Goal: Transaction & Acquisition: Purchase product/service

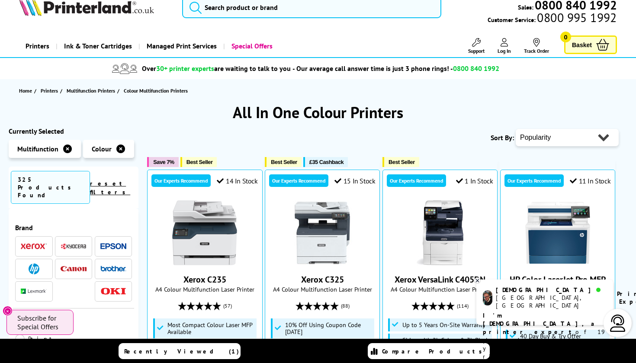
scroll to position [15, 0]
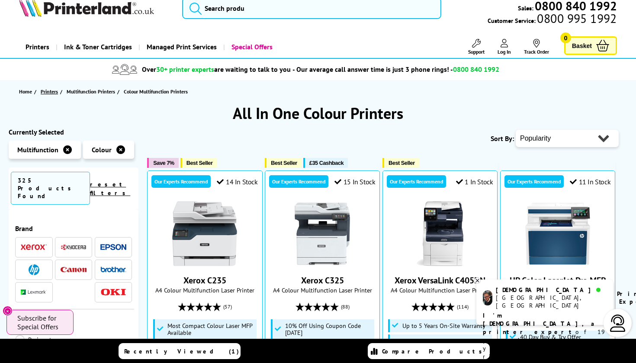
click at [47, 91] on span "Printers" at bounding box center [49, 91] width 17 height 9
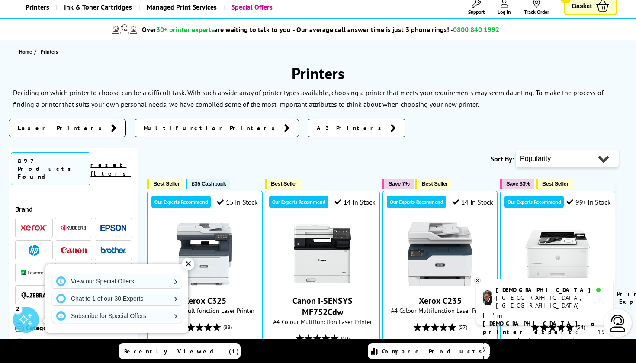
scroll to position [61, 0]
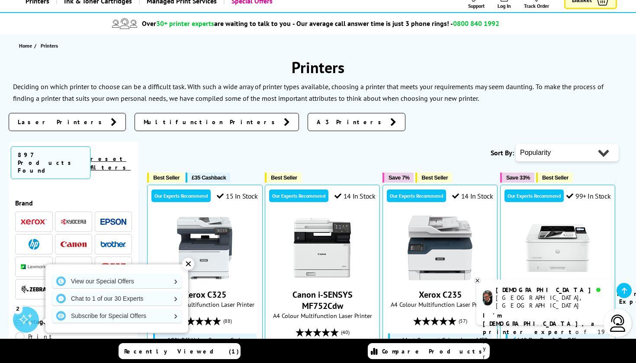
click at [67, 124] on link "Laser Printers" at bounding box center [67, 122] width 117 height 18
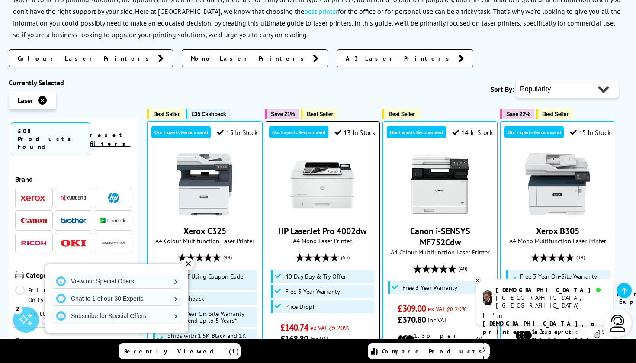
scroll to position [147, 0]
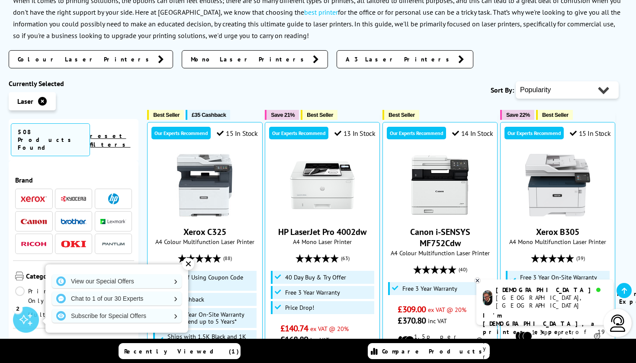
select select "Price Ascending"
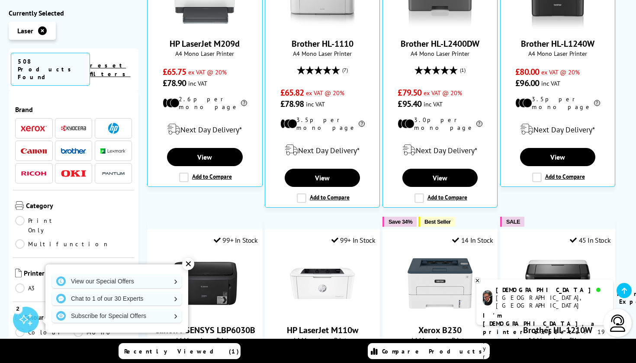
scroll to position [335, 0]
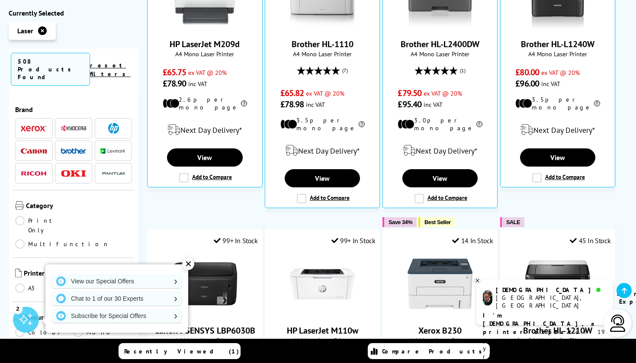
click at [186, 264] on div "✕" at bounding box center [188, 264] width 12 height 12
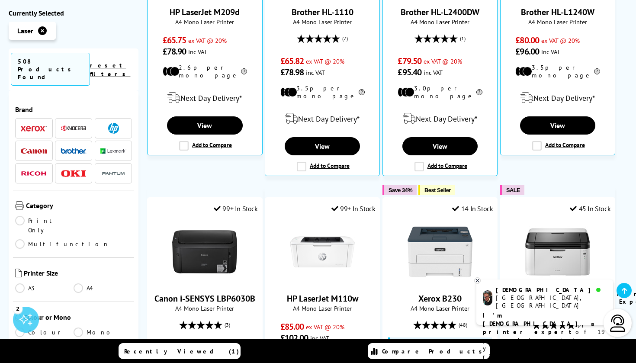
scroll to position [368, 0]
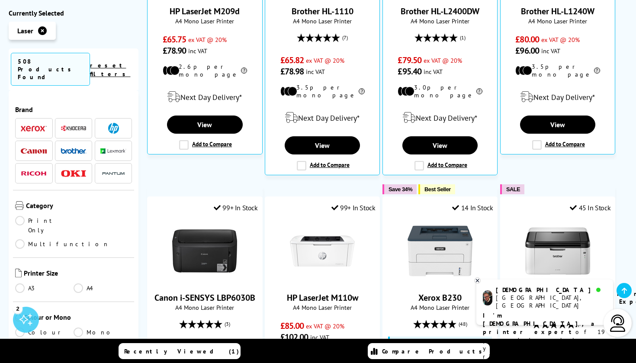
click at [19, 327] on link "Colour" at bounding box center [44, 332] width 58 height 10
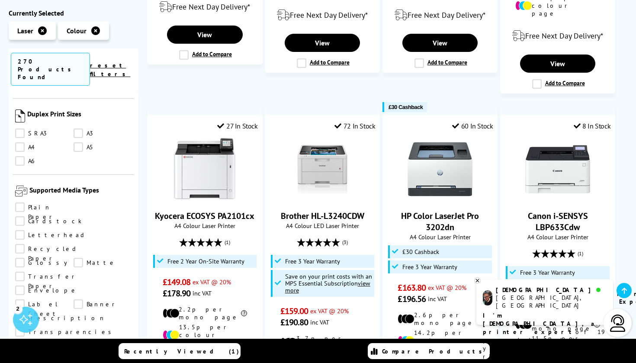
scroll to position [871, 0]
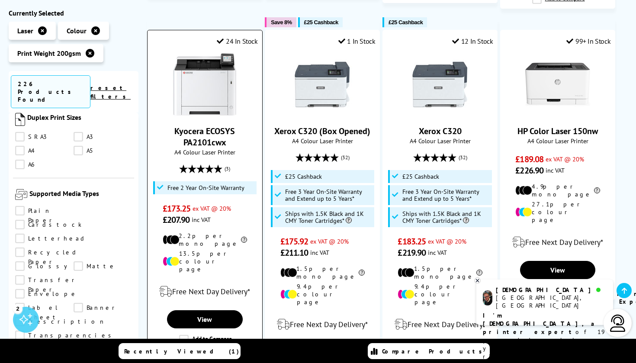
scroll to position [496, 0]
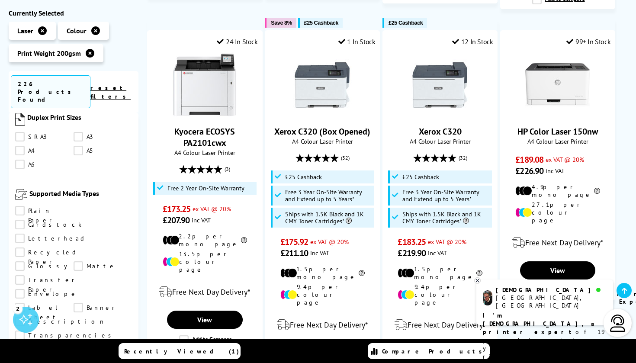
click at [479, 282] on icon at bounding box center [477, 280] width 3 height 3
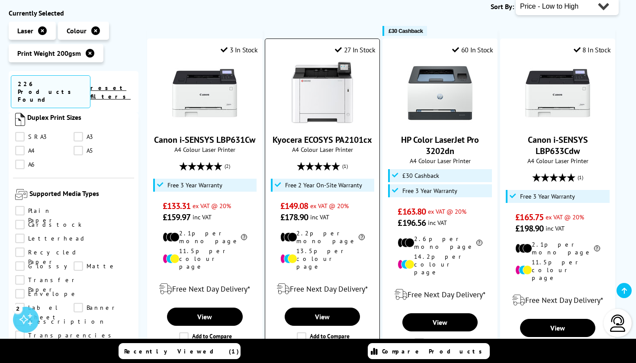
scroll to position [147, 0]
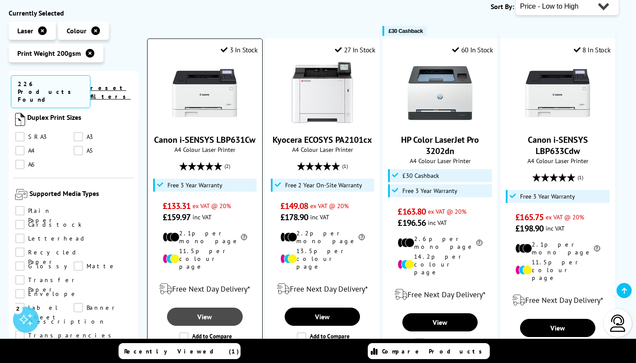
click at [205, 308] on link "View" at bounding box center [204, 317] width 75 height 18
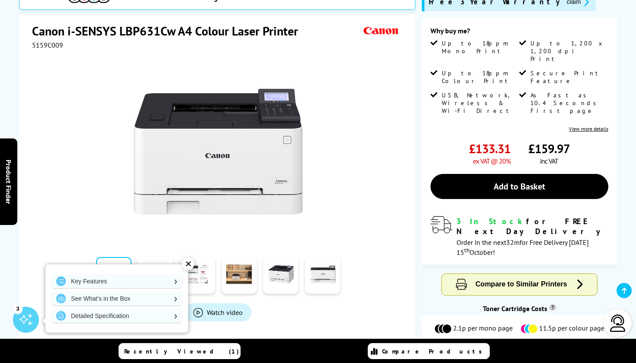
scroll to position [155, 0]
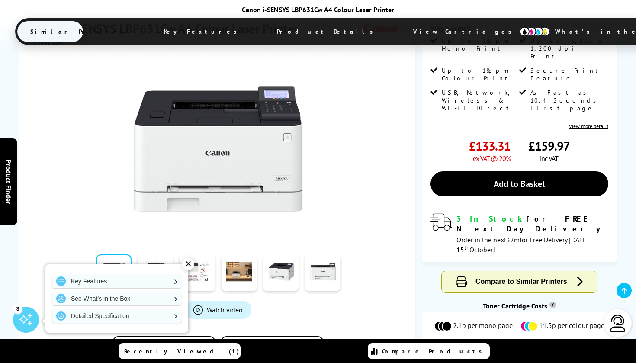
click at [188, 264] on div "✕" at bounding box center [188, 264] width 12 height 12
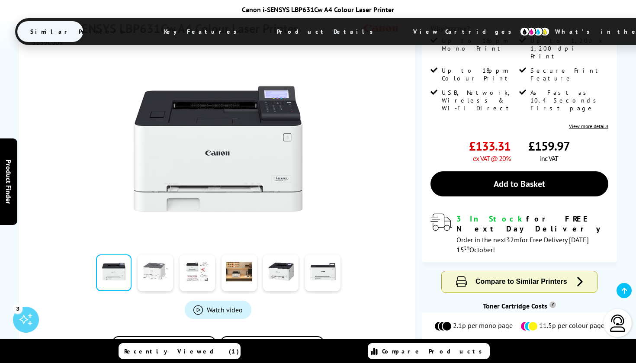
click at [149, 260] on link at bounding box center [155, 272] width 35 height 37
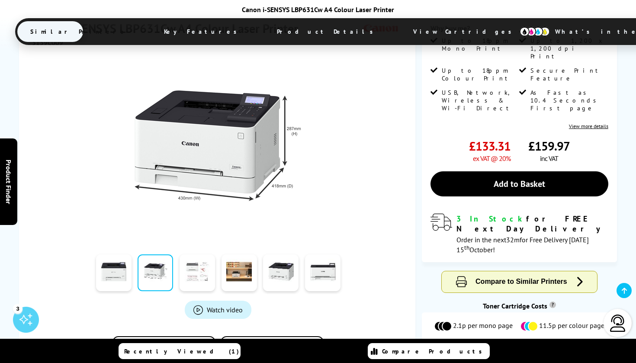
click at [194, 265] on link at bounding box center [196, 272] width 35 height 37
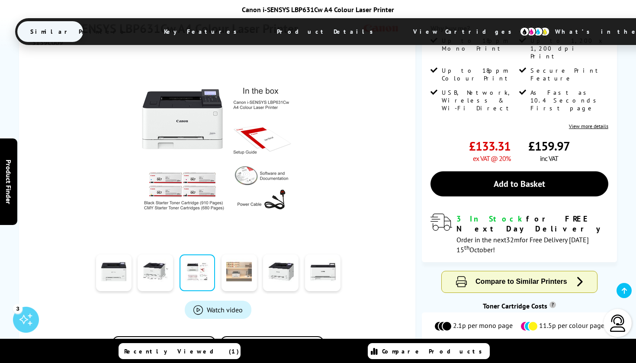
click at [241, 263] on link at bounding box center [238, 272] width 35 height 37
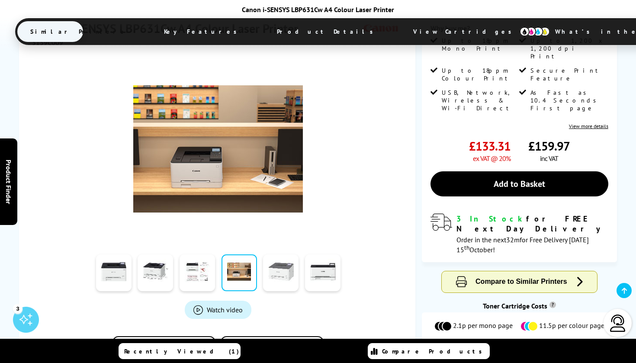
click at [282, 266] on link at bounding box center [280, 272] width 35 height 37
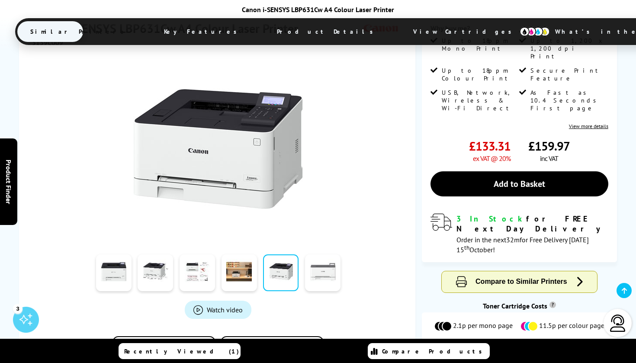
click at [323, 264] on link at bounding box center [322, 272] width 35 height 37
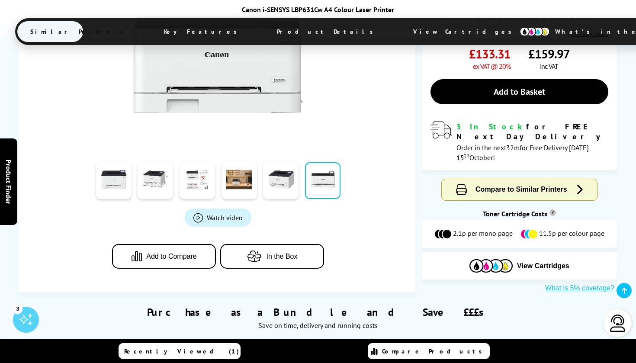
scroll to position [250, 0]
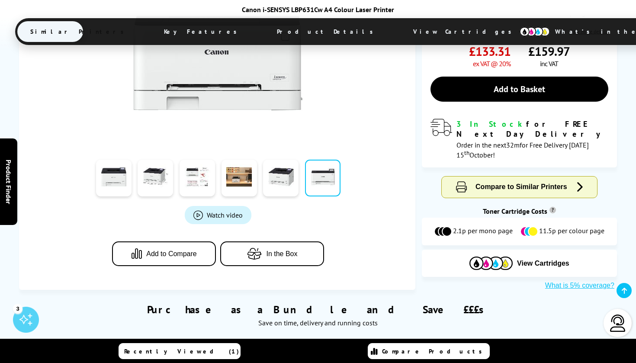
click at [214, 206] on link "Watch video" at bounding box center [218, 215] width 67 height 18
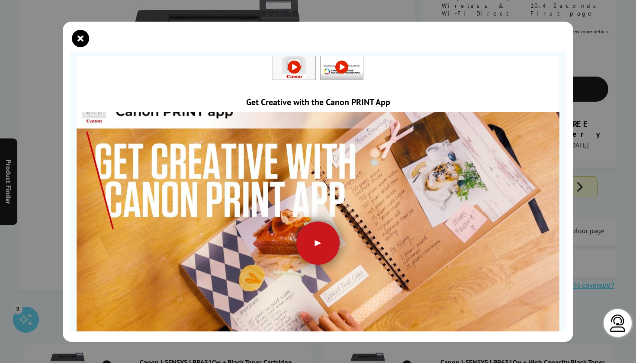
click at [317, 240] on div at bounding box center [317, 242] width 43 height 43
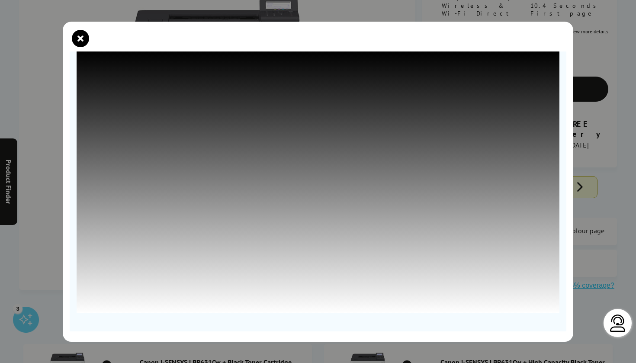
scroll to position [59, 0]
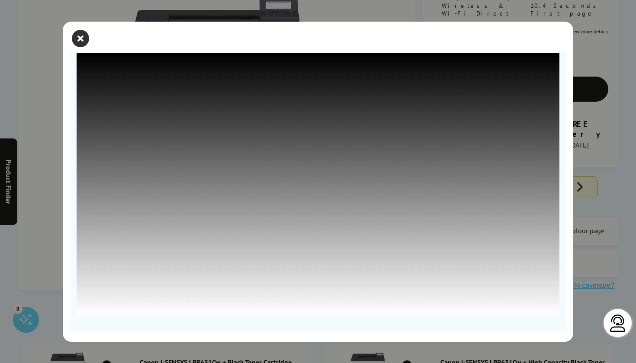
click at [80, 40] on icon "close modal" at bounding box center [80, 38] width 17 height 17
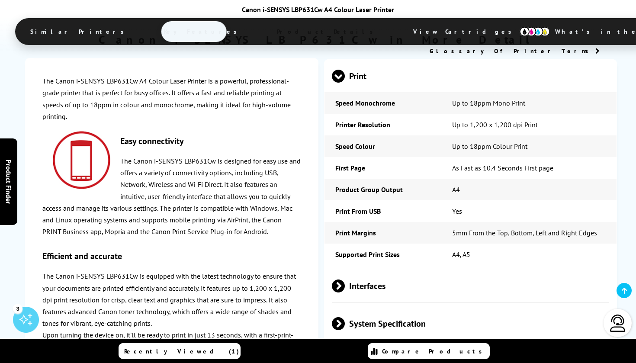
scroll to position [1684, 0]
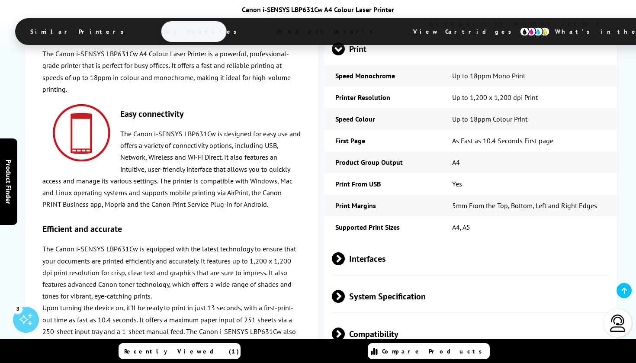
click at [345, 327] on span at bounding box center [345, 333] width 0 height 13
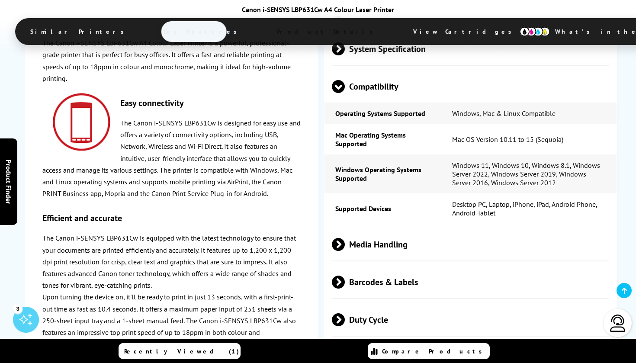
scroll to position [1940, 0]
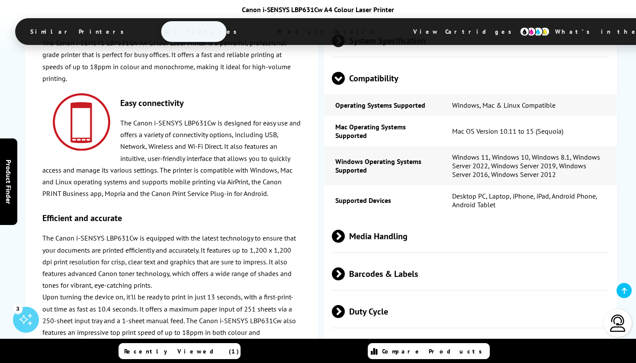
click at [345, 267] on span at bounding box center [345, 273] width 0 height 13
click at [336, 280] on span at bounding box center [338, 280] width 13 height 0
click at [345, 230] on span at bounding box center [345, 236] width 0 height 13
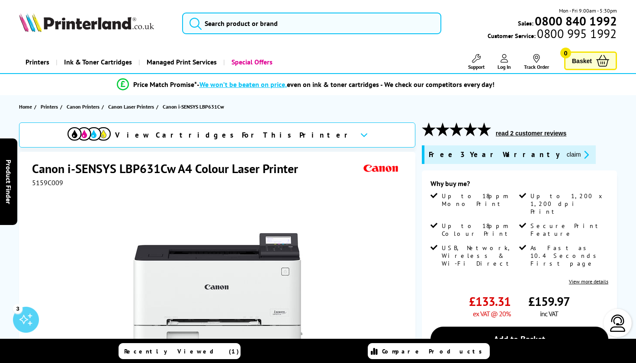
scroll to position [0, 0]
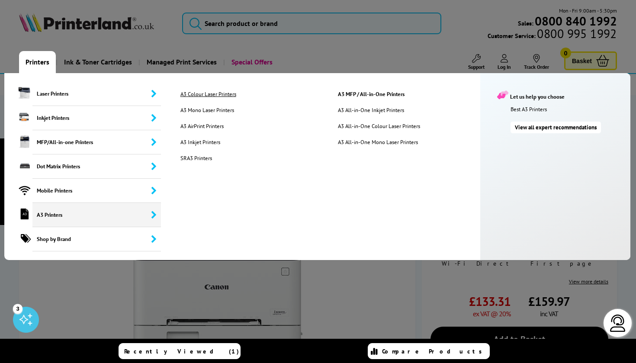
click at [210, 95] on link "A3 Colour Laser Printers" at bounding box center [252, 93] width 157 height 7
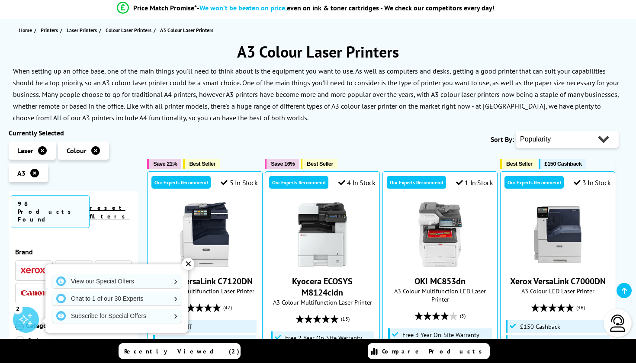
scroll to position [68, 0]
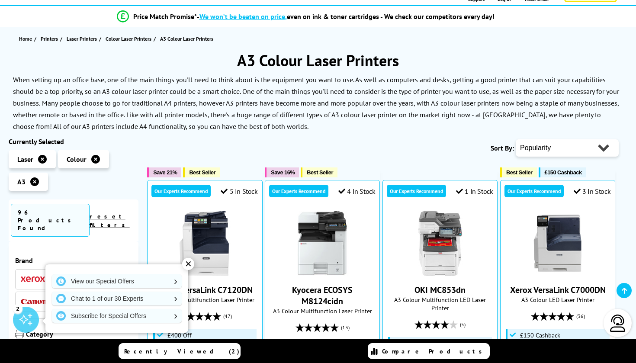
select select "Price Ascending"
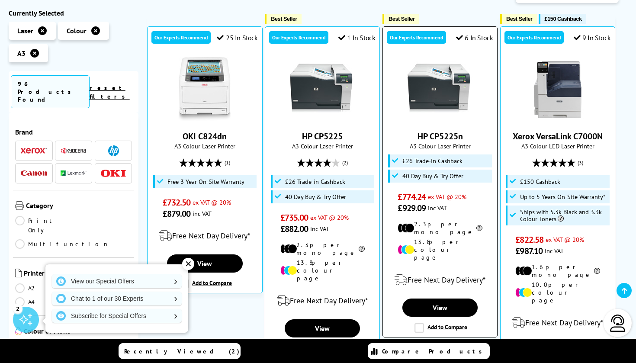
scroll to position [227, 0]
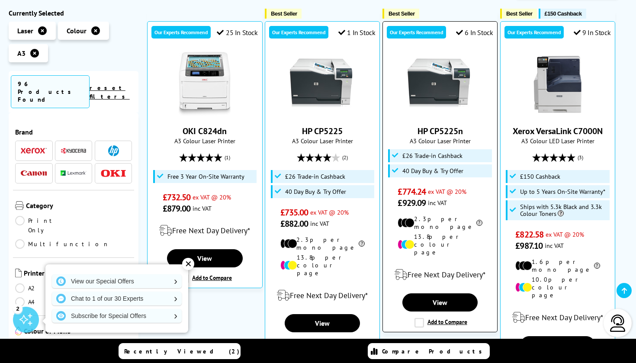
click at [385, 137] on div "Our Experts Recommend 6 In Stock HP CP5225n A3 Colour Laser Printer £774.24" at bounding box center [439, 176] width 115 height 311
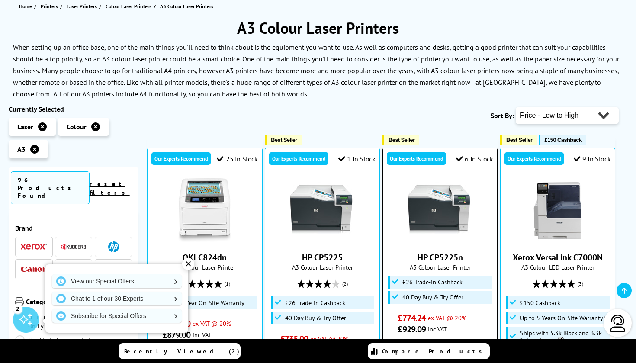
scroll to position [92, 0]
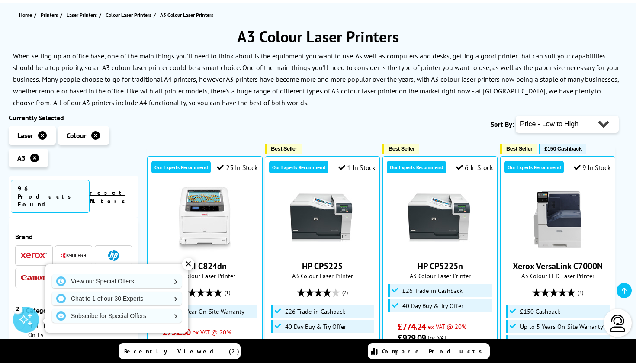
click at [35, 158] on icon at bounding box center [34, 158] width 9 height 9
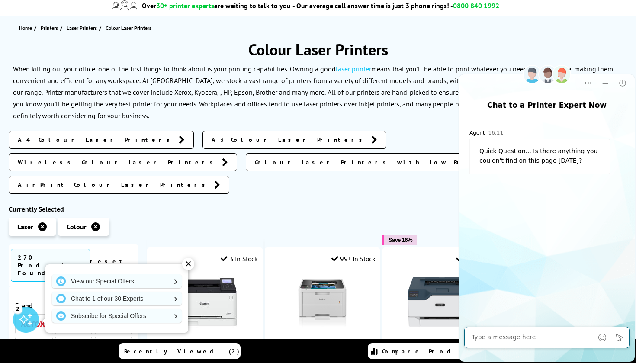
scroll to position [82, 0]
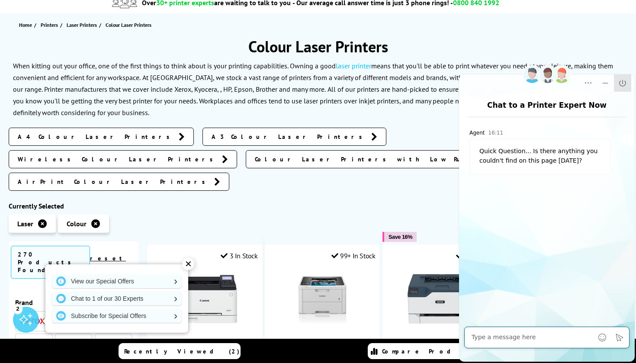
click at [622, 84] on icon "Close" at bounding box center [622, 83] width 6 height 6
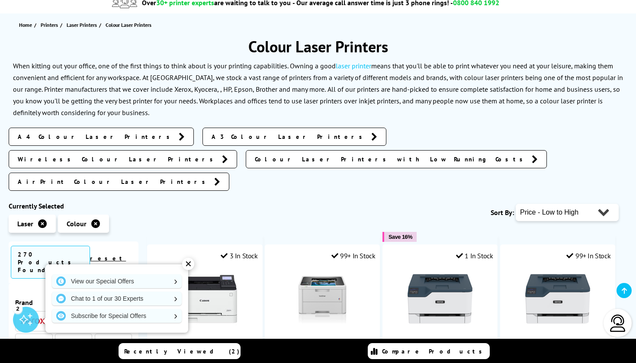
click at [218, 155] on span "Wireless Colour Laser Printers" at bounding box center [118, 159] width 200 height 9
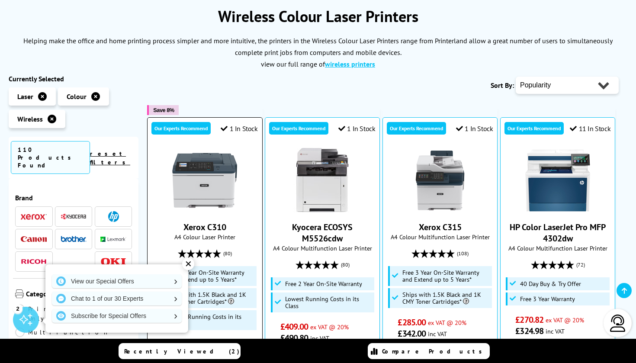
scroll to position [112, 0]
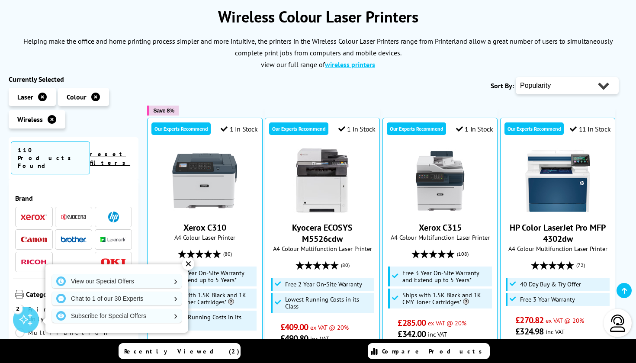
select select "Price Ascending"
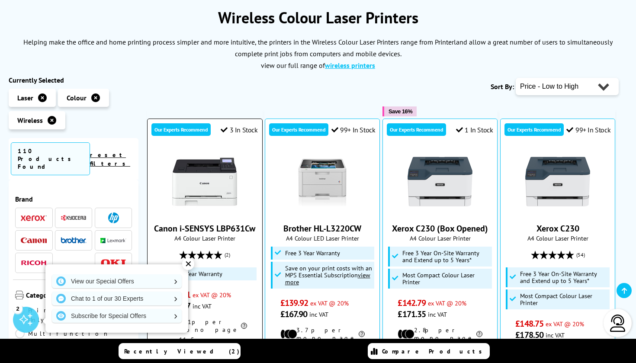
scroll to position [130, 0]
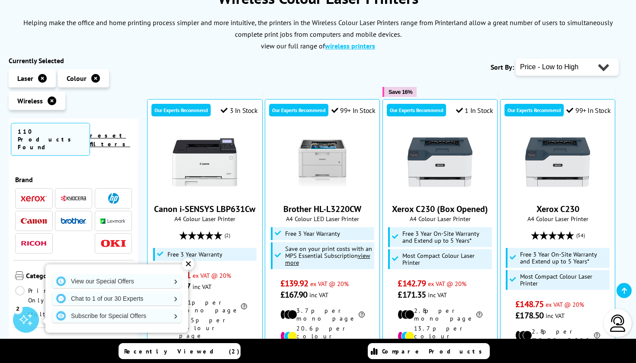
click at [188, 262] on div "✕" at bounding box center [188, 264] width 12 height 12
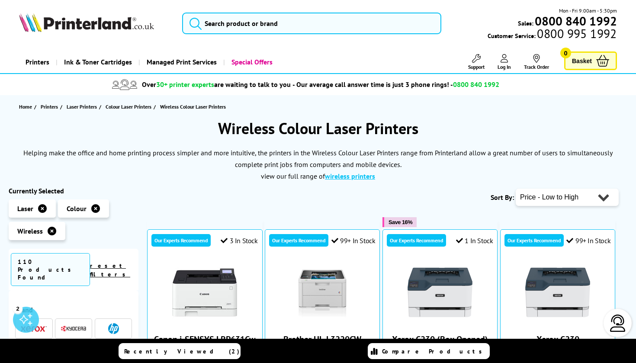
scroll to position [0, 0]
